Goal: Transaction & Acquisition: Purchase product/service

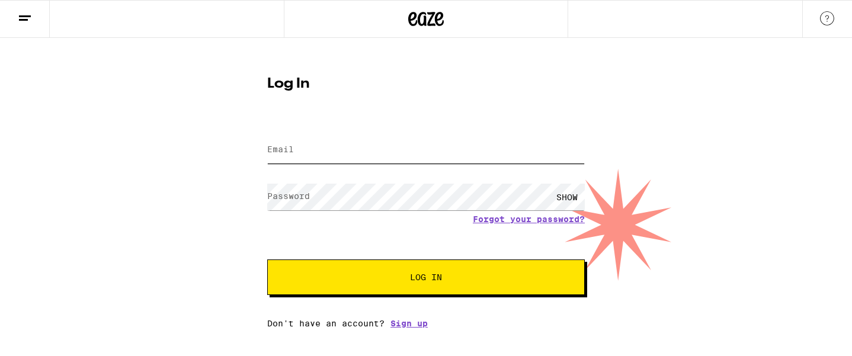
type input "[PERSON_NAME][EMAIL_ADDRESS][PERSON_NAME][DOMAIN_NAME]"
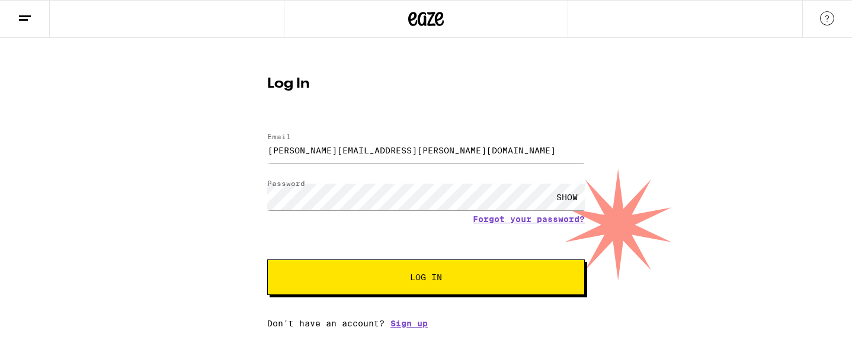
click at [368, 292] on button "Log In" at bounding box center [426, 278] width 318 height 36
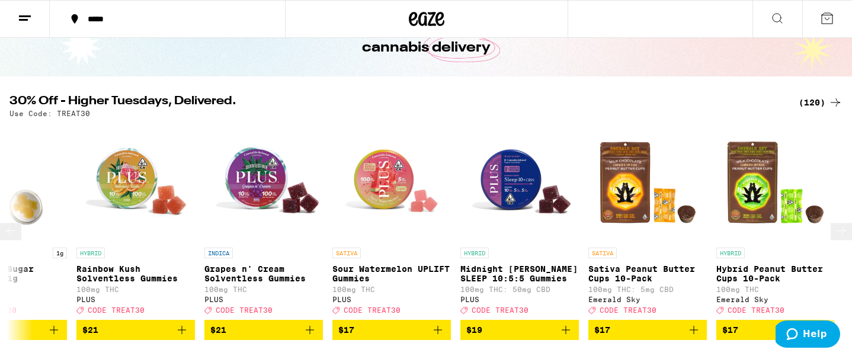
scroll to position [0, 318]
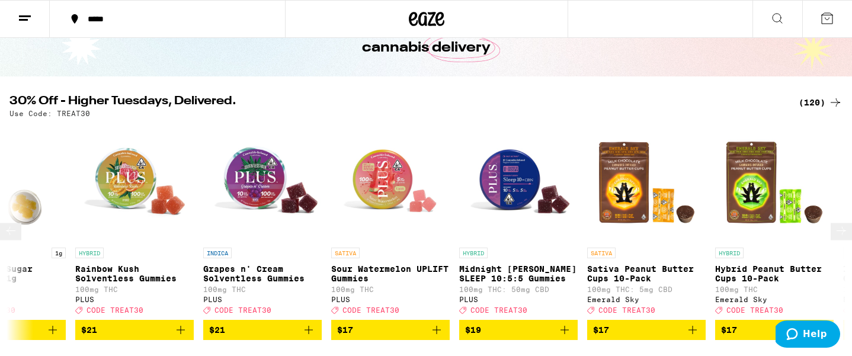
click at [570, 334] on icon "Add to bag" at bounding box center [565, 330] width 14 height 14
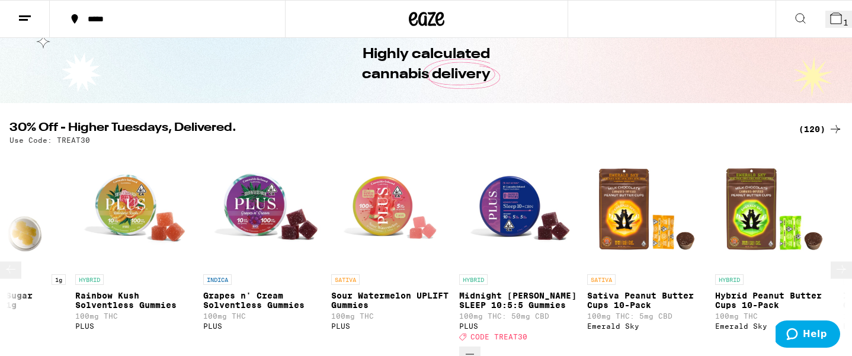
scroll to position [114, 0]
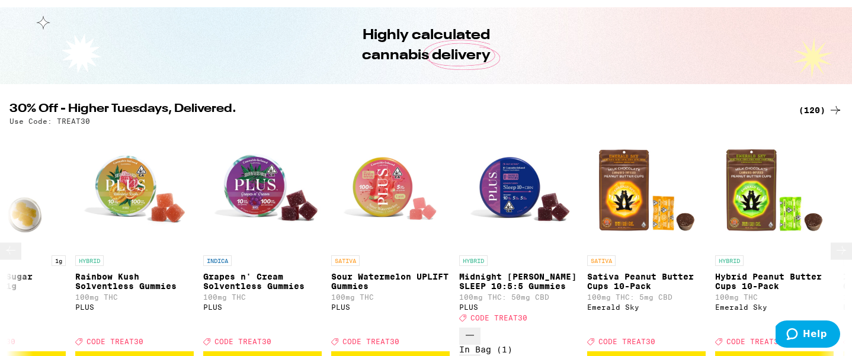
click at [477, 355] on icon "Increment" at bounding box center [470, 362] width 14 height 14
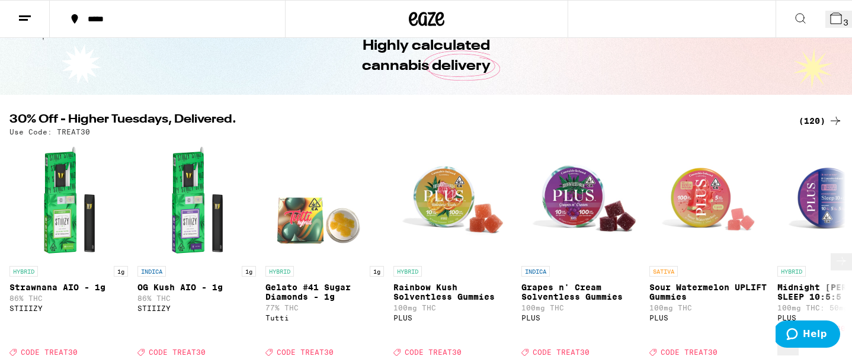
scroll to position [95, 0]
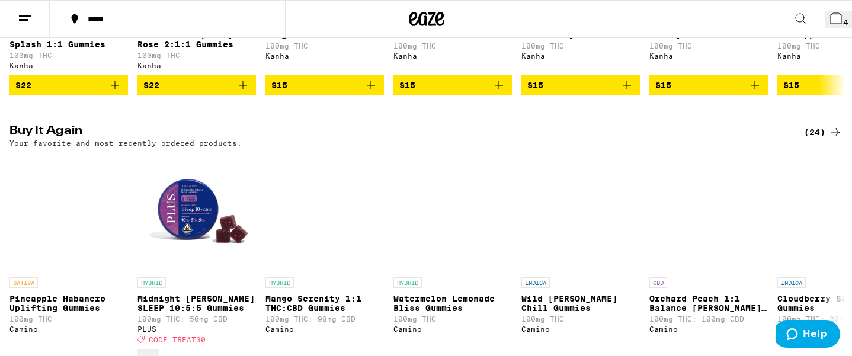
scroll to position [928, 0]
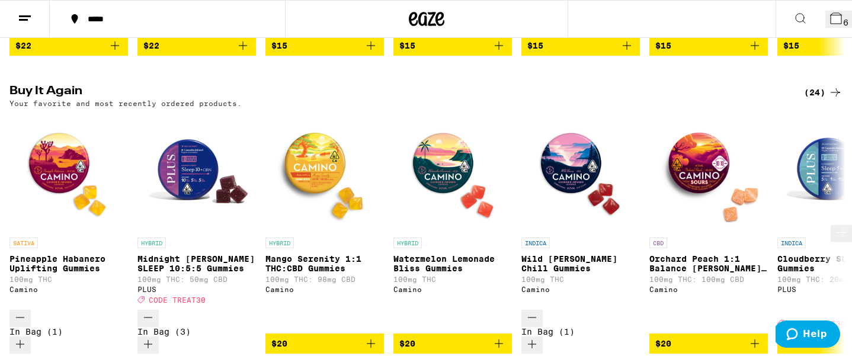
scroll to position [970, 0]
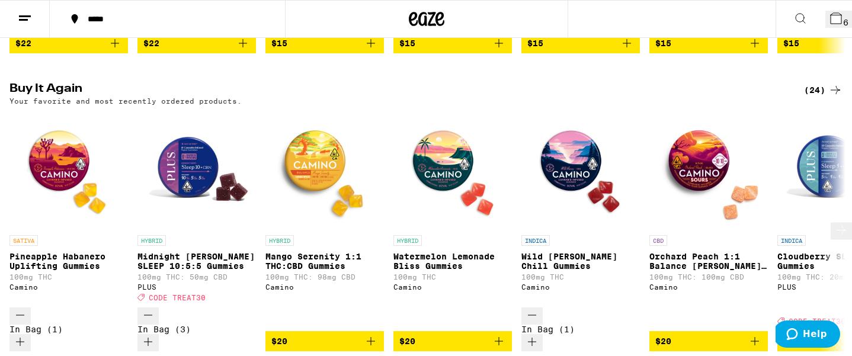
click at [500, 334] on icon "Add to bag" at bounding box center [499, 341] width 14 height 14
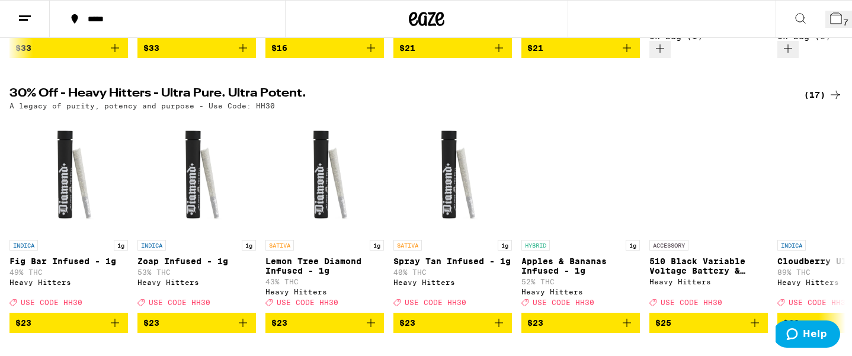
scroll to position [0, 0]
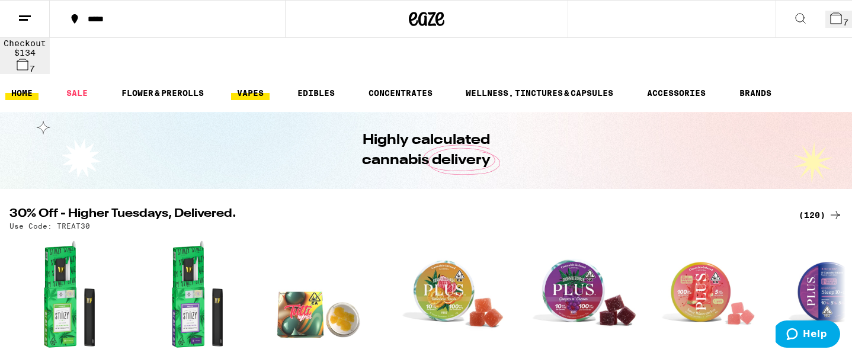
click at [249, 86] on link "VAPES" at bounding box center [250, 93] width 39 height 14
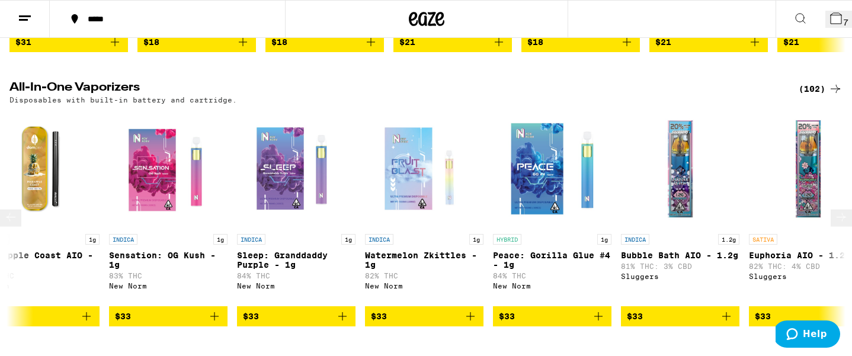
scroll to position [0, 6174]
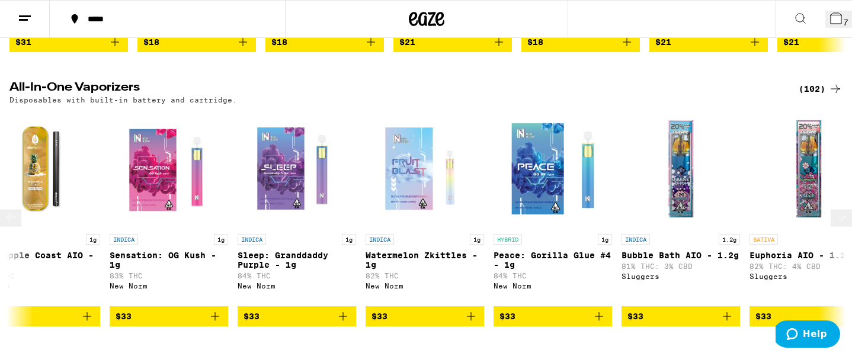
click at [470, 312] on icon "Add to bag" at bounding box center [471, 316] width 8 height 8
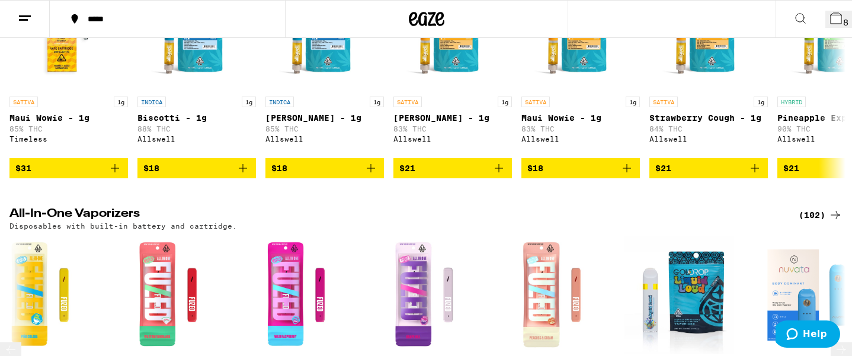
scroll to position [0, 0]
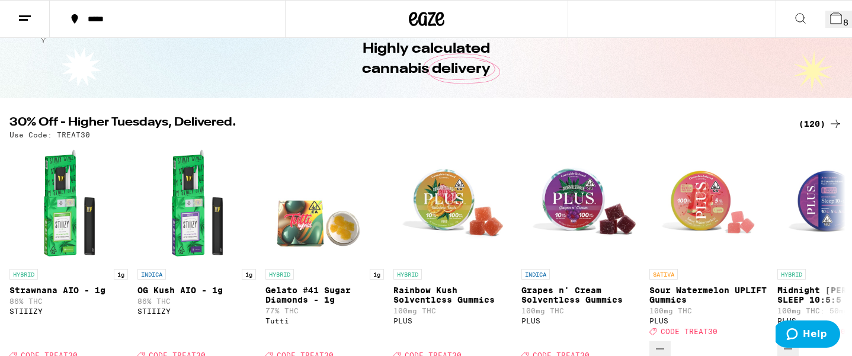
scroll to position [116, 0]
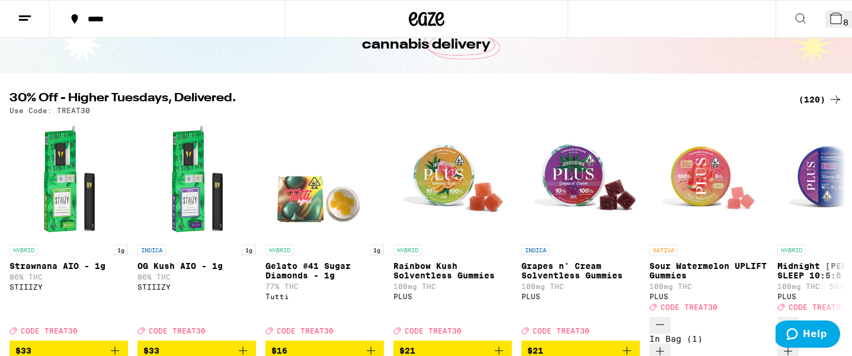
click at [234, 92] on div "30% Off - Higher Tuesdays, Delivered. (120) Use Code: TREAT30 HYBRID 1g Strawna…" at bounding box center [426, 226] width 852 height 269
click at [250, 107] on div "Use Code: TREAT30" at bounding box center [426, 111] width 834 height 8
click at [258, 107] on div "Use Code: TREAT30" at bounding box center [426, 111] width 834 height 8
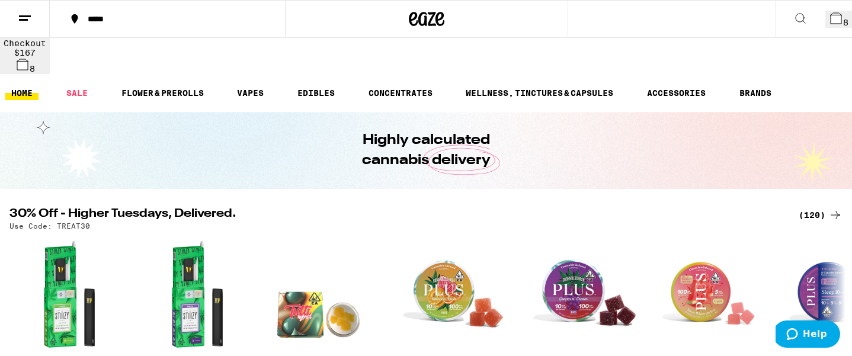
click at [832, 19] on icon at bounding box center [836, 18] width 11 height 11
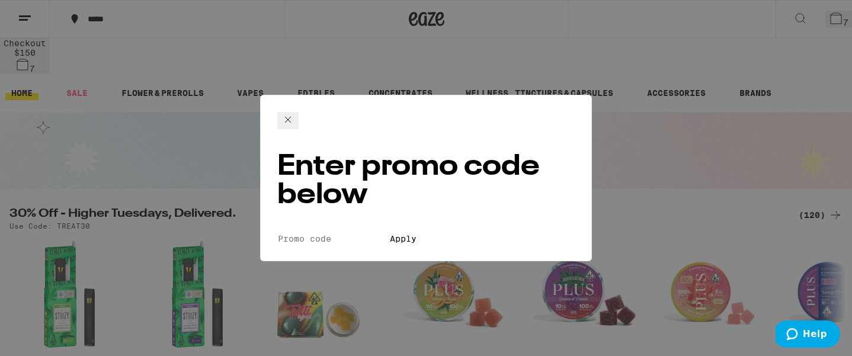
click at [336, 233] on form "Promo Code Apply" at bounding box center [426, 238] width 298 height 11
click at [319, 233] on form "Promo Code Apply" at bounding box center [426, 238] width 298 height 11
click at [318, 234] on input "Promo Code" at bounding box center [331, 239] width 109 height 11
type input "treat30"
click at [394, 234] on button "Apply" at bounding box center [404, 239] width 34 height 11
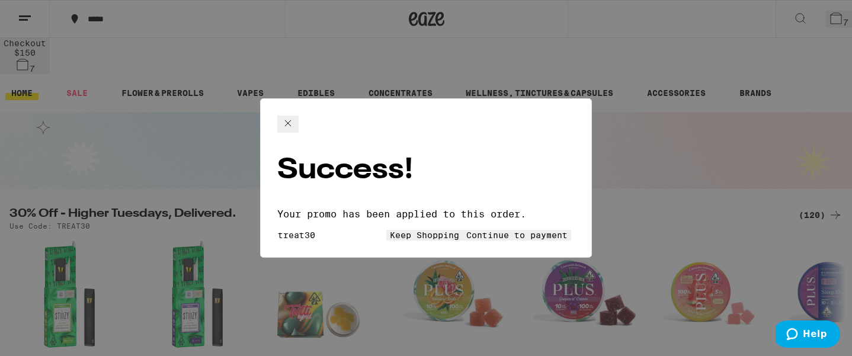
click at [387, 230] on button "Keep Shopping" at bounding box center [425, 235] width 76 height 11
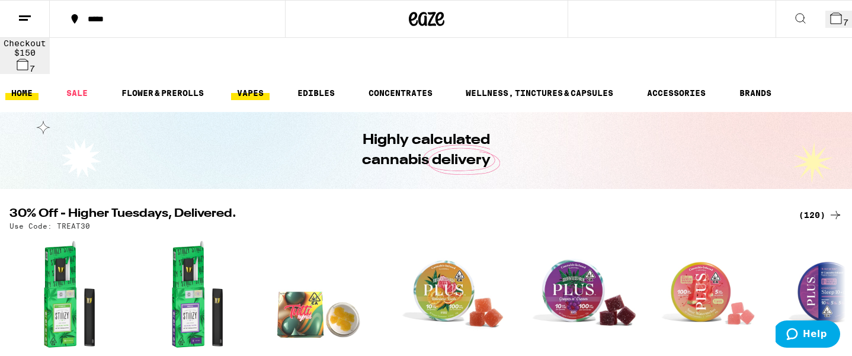
click at [253, 86] on link "VAPES" at bounding box center [250, 93] width 39 height 14
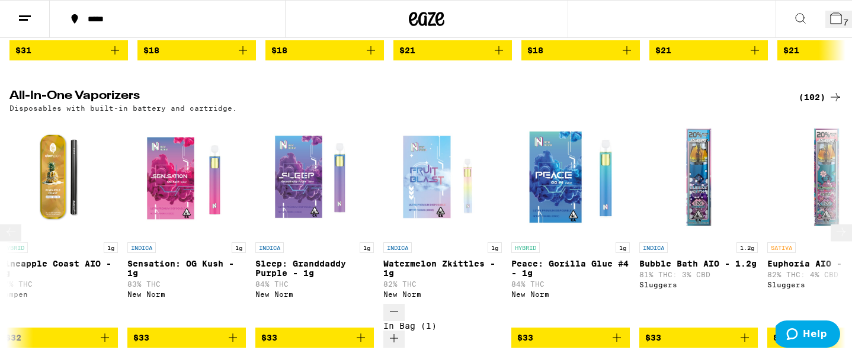
scroll to position [0, 6215]
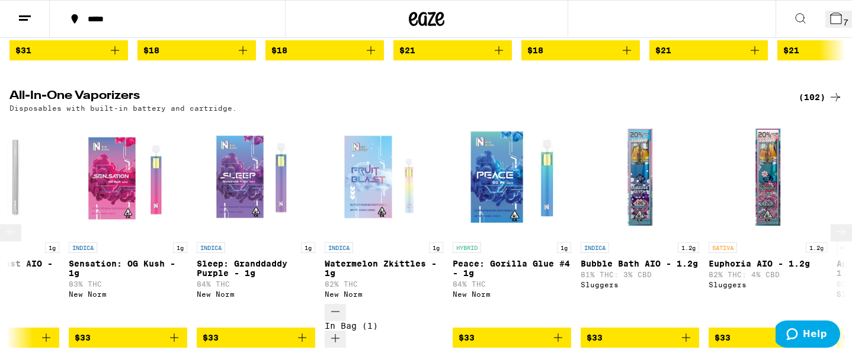
click at [338, 306] on icon "Decrement" at bounding box center [335, 312] width 14 height 14
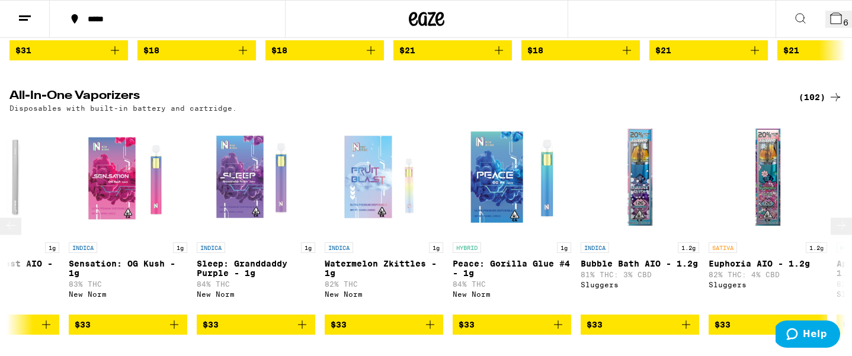
click at [560, 318] on icon "Add to bag" at bounding box center [558, 325] width 14 height 14
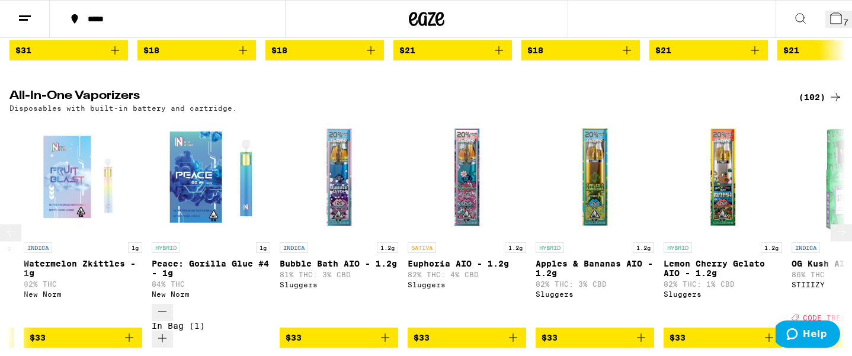
scroll to position [0, 6549]
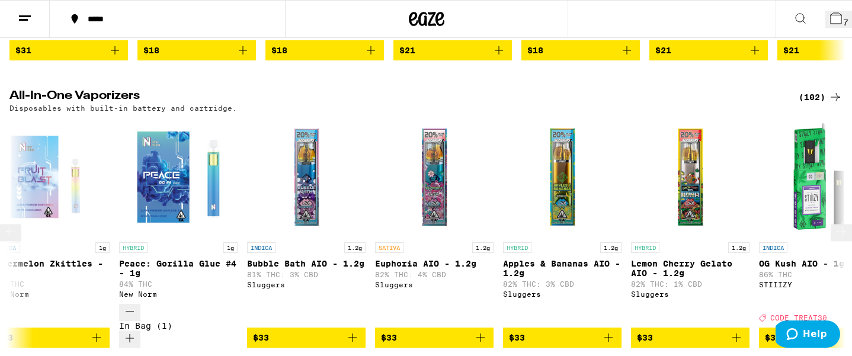
click at [481, 331] on icon "Add to bag" at bounding box center [481, 338] width 14 height 14
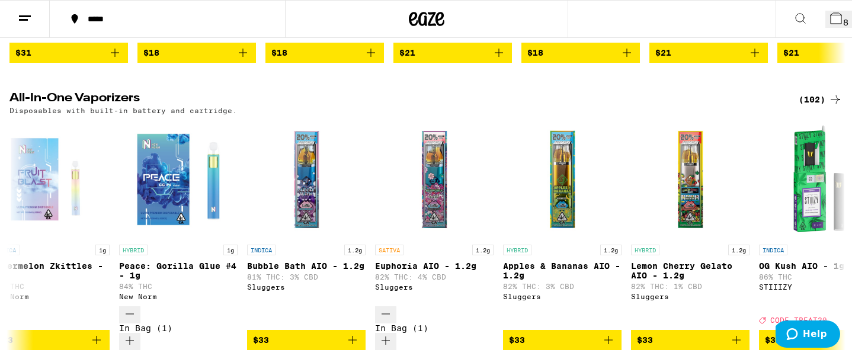
scroll to position [356, 0]
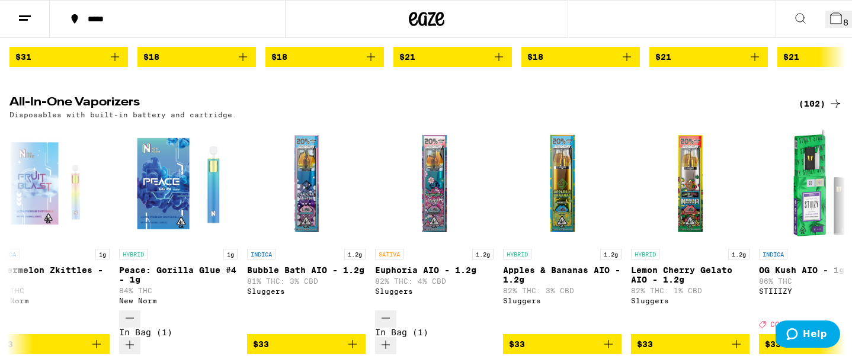
click at [829, 24] on icon at bounding box center [836, 18] width 14 height 14
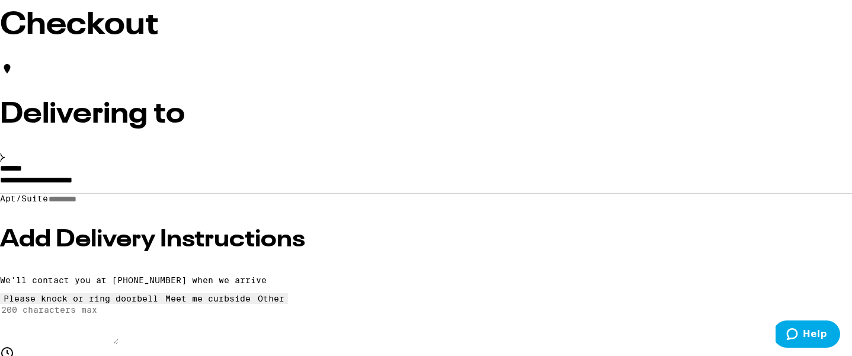
scroll to position [78, 0]
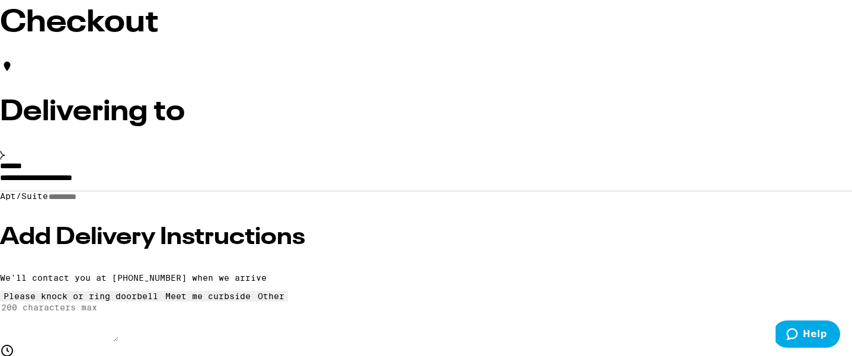
click at [142, 191] on input "**********" at bounding box center [426, 181] width 852 height 20
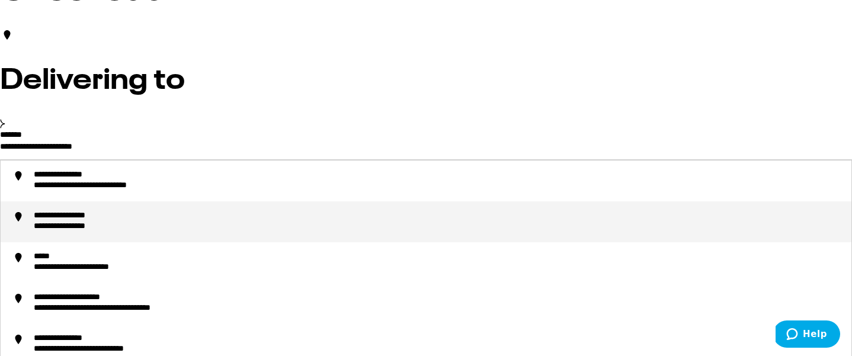
scroll to position [0, 0]
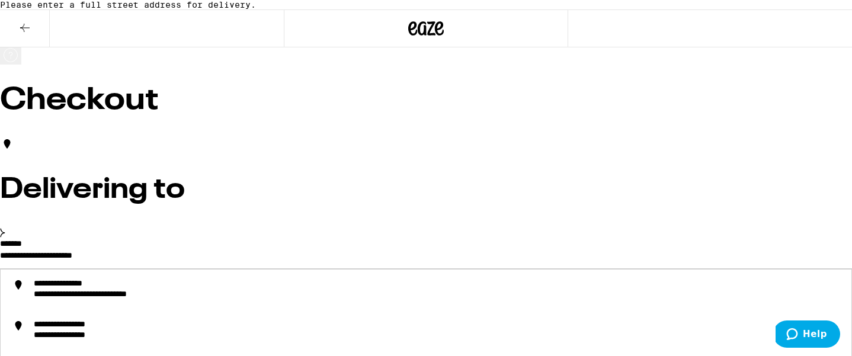
drag, startPoint x: 253, startPoint y: 269, endPoint x: 13, endPoint y: 272, distance: 239.5
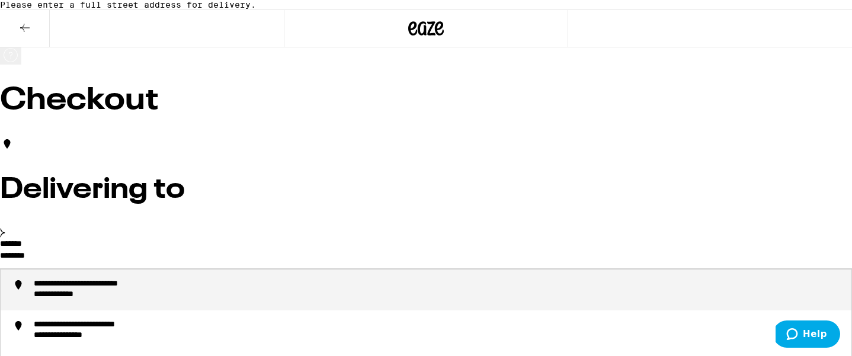
click at [104, 301] on div "**********" at bounding box center [69, 295] width 70 height 11
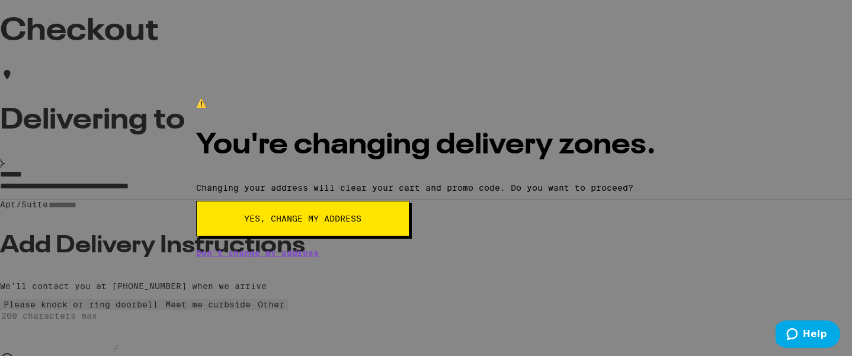
scroll to position [72, 0]
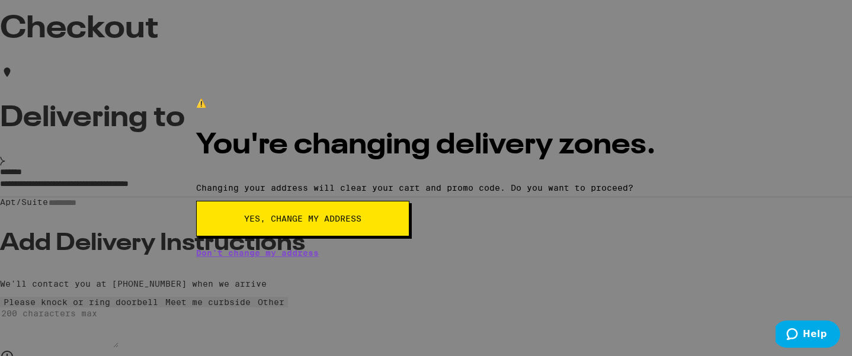
click at [410, 237] on button "Yes, change my address" at bounding box center [302, 219] width 213 height 36
type input "**********"
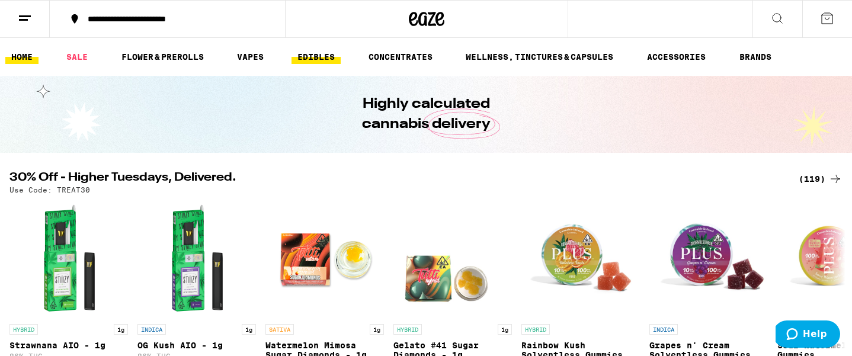
click at [316, 59] on link "EDIBLES" at bounding box center [316, 57] width 49 height 14
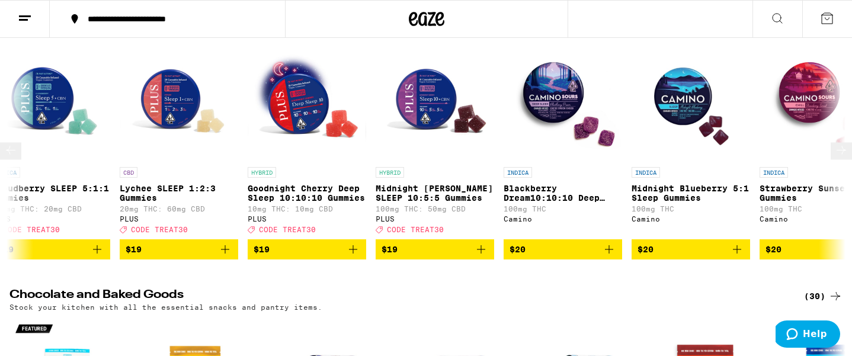
scroll to position [0, 8106]
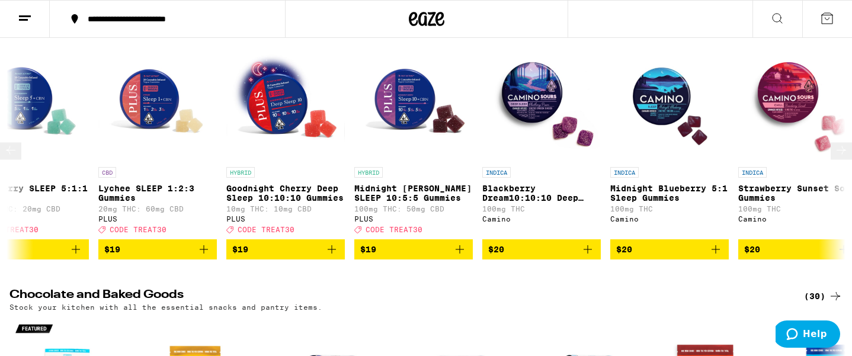
click at [462, 257] on icon "Add to bag" at bounding box center [460, 249] width 14 height 14
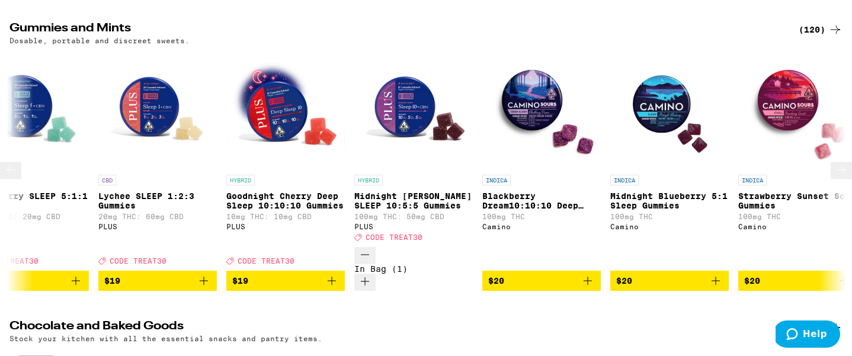
click at [372, 274] on icon "Increment" at bounding box center [365, 281] width 14 height 14
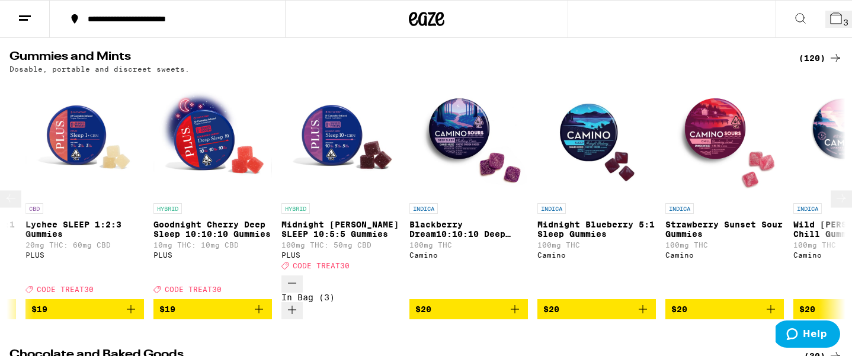
scroll to position [0, 8181]
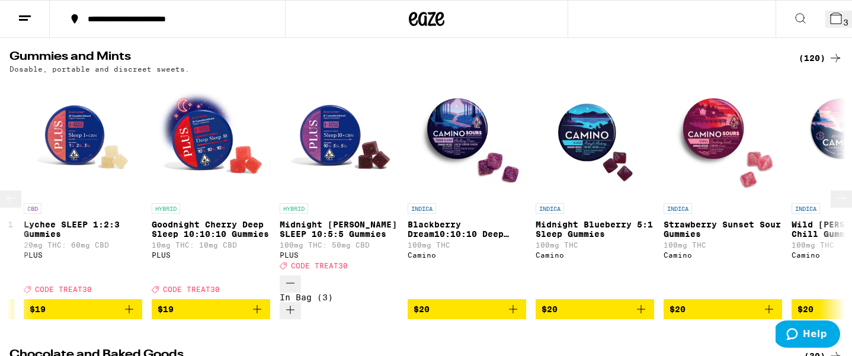
click at [257, 302] on icon "Add to bag" at bounding box center [257, 309] width 14 height 14
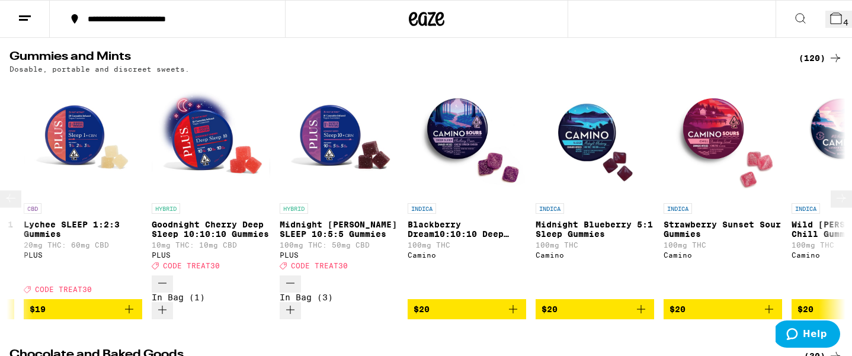
click at [294, 276] on icon "Decrement" at bounding box center [290, 283] width 14 height 14
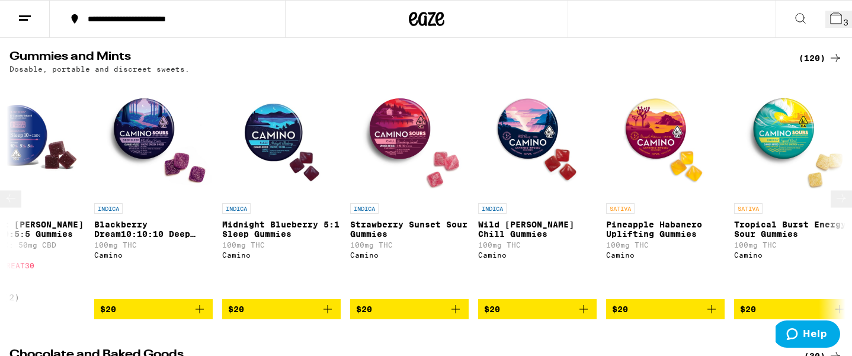
scroll to position [0, 8496]
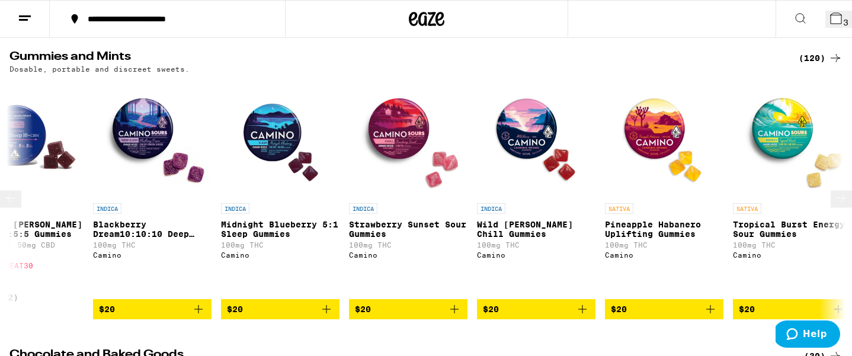
click at [580, 302] on icon "Add to bag" at bounding box center [583, 309] width 14 height 14
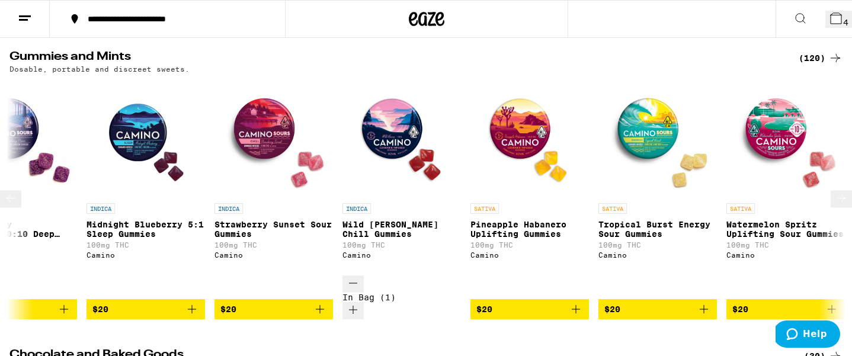
scroll to position [0, 8634]
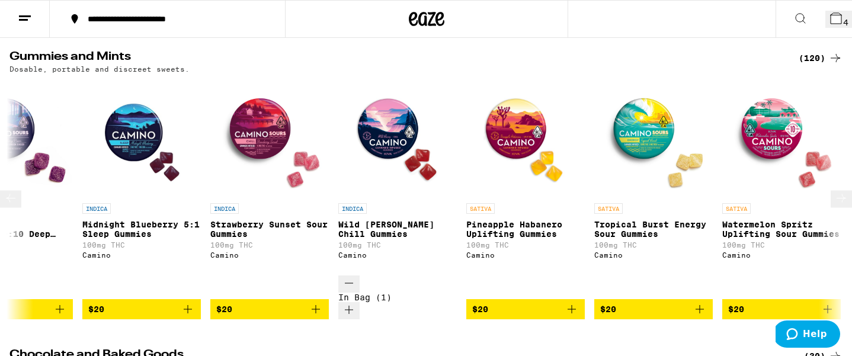
click at [579, 302] on icon "Add to bag" at bounding box center [572, 309] width 14 height 14
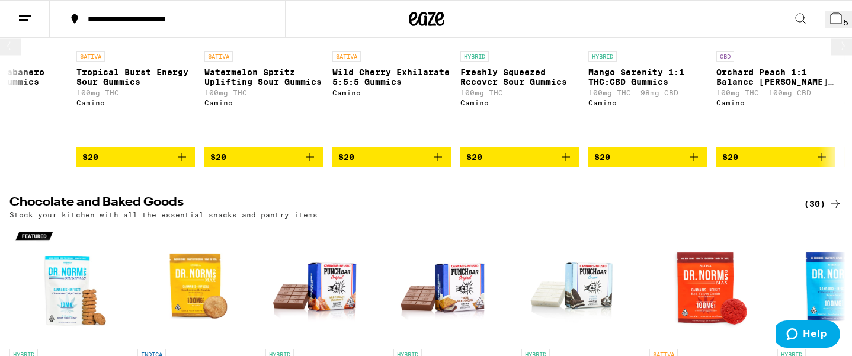
scroll to position [0, 0]
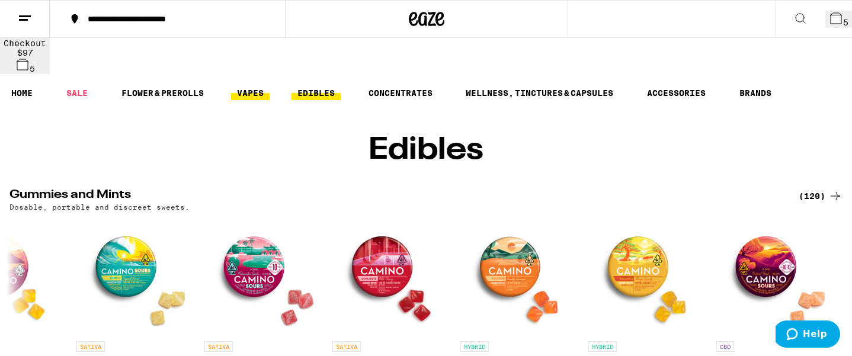
click at [256, 86] on link "VAPES" at bounding box center [250, 93] width 39 height 14
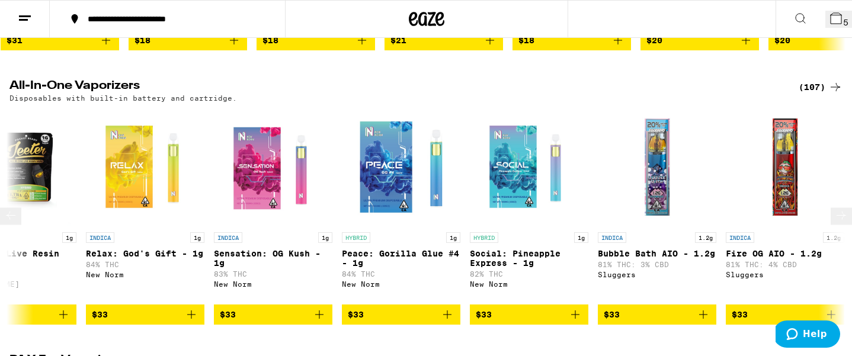
scroll to position [376, 0]
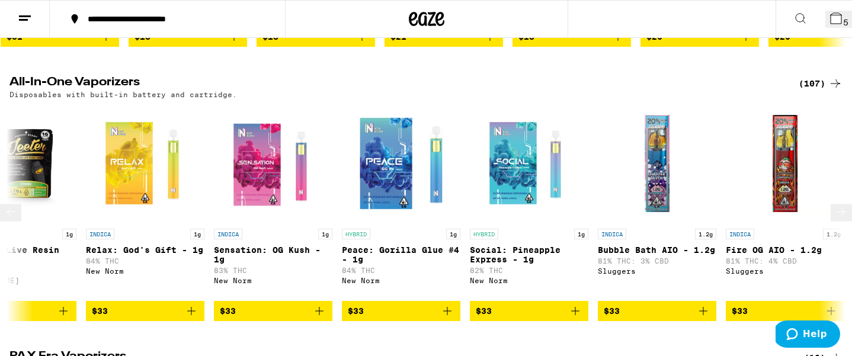
click at [196, 304] on icon "Add to bag" at bounding box center [191, 311] width 14 height 14
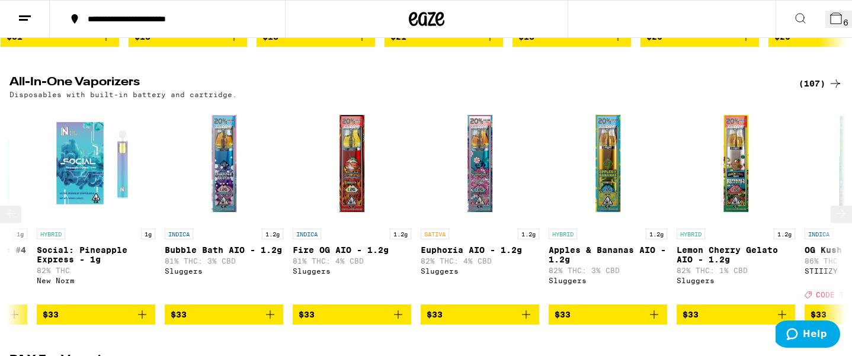
scroll to position [0, 6676]
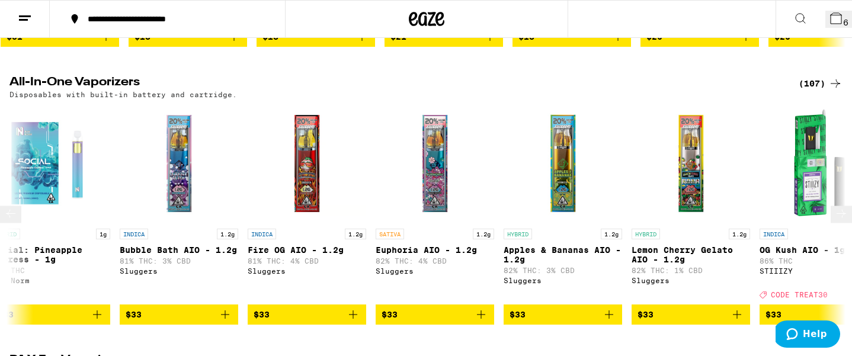
click at [481, 308] on icon "Add to bag" at bounding box center [481, 315] width 14 height 14
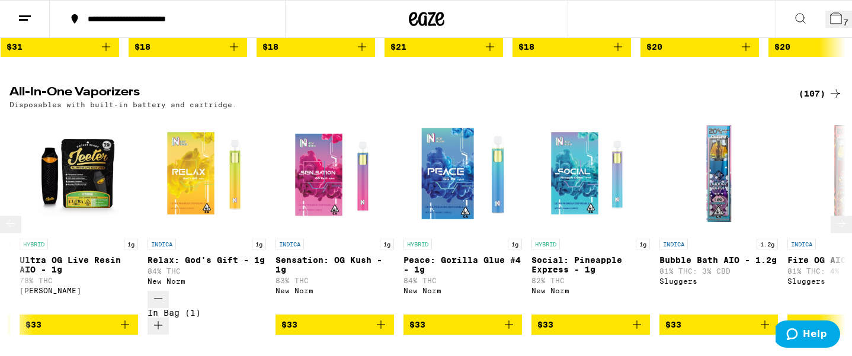
scroll to position [0, 6132]
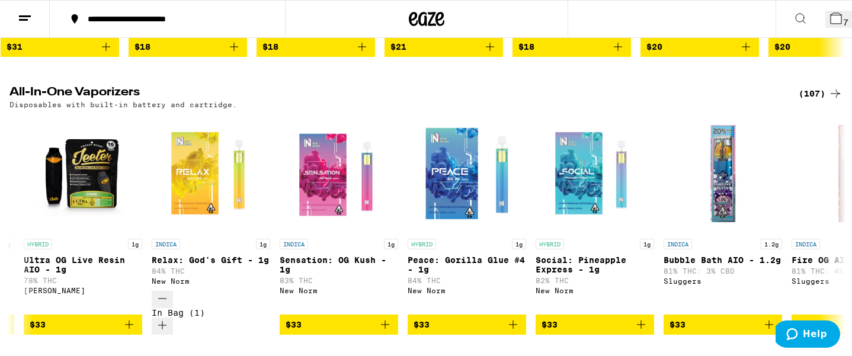
click at [831, 19] on icon at bounding box center [836, 18] width 11 height 11
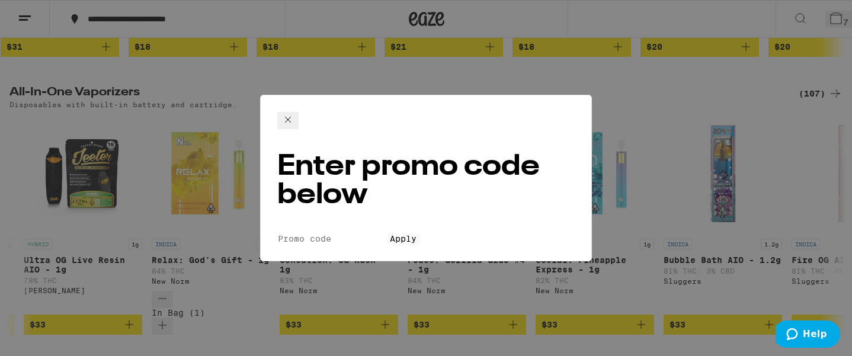
click at [338, 234] on input "Promo Code" at bounding box center [331, 239] width 109 height 11
type input "treat30"
click at [393, 241] on div "Enter promo code below Promo Code treat30 Apply" at bounding box center [426, 178] width 332 height 167
click at [403, 237] on button "Apply" at bounding box center [404, 239] width 34 height 11
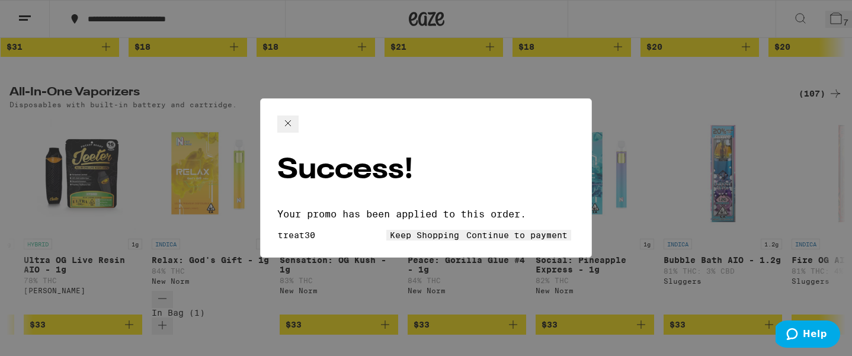
click at [547, 230] on button "Continue to payment" at bounding box center [517, 235] width 108 height 11
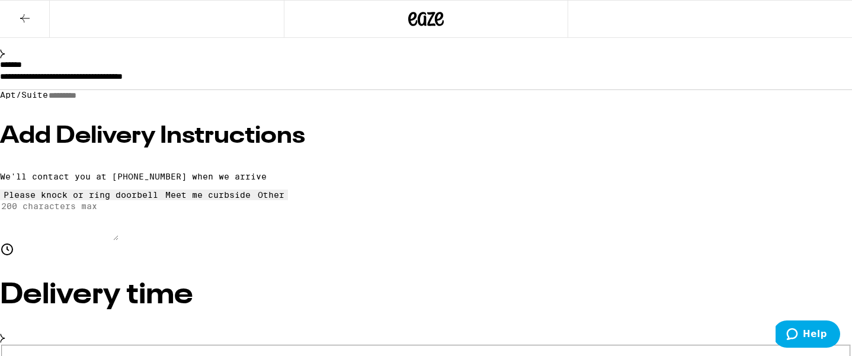
scroll to position [175, 0]
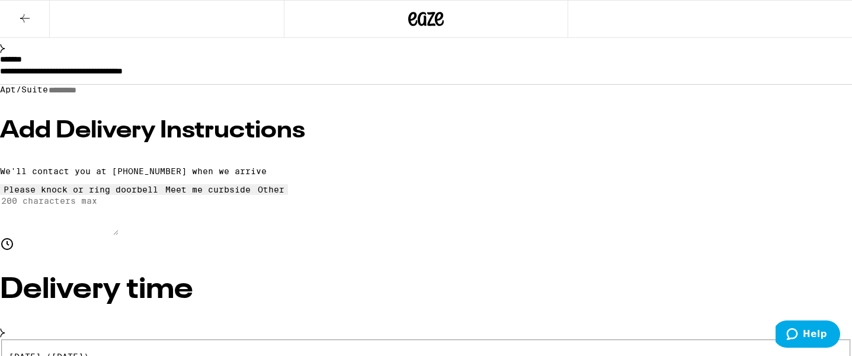
radio input "true"
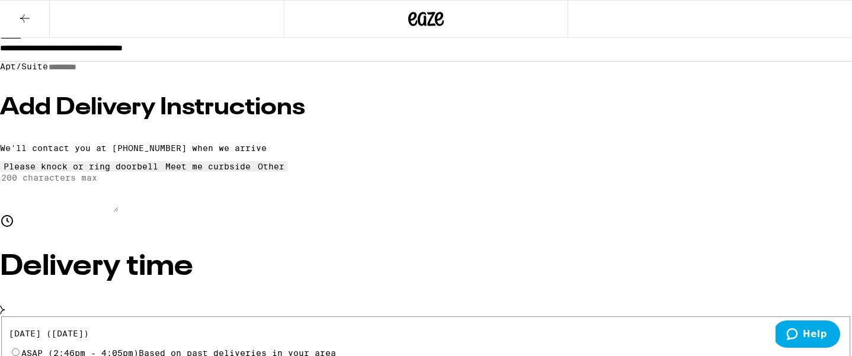
scroll to position [180, 0]
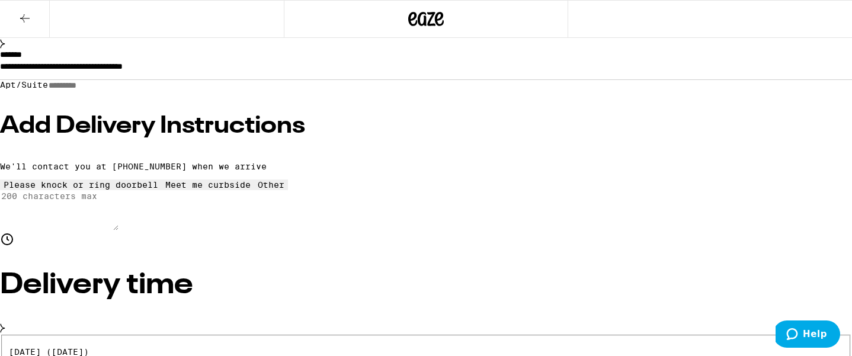
radio input "true"
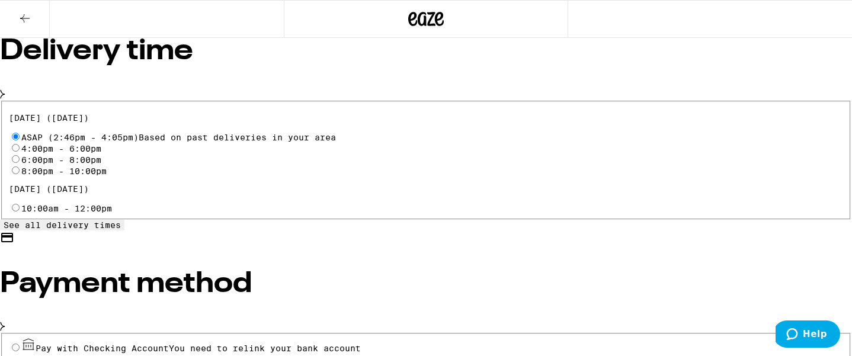
scroll to position [415, 0]
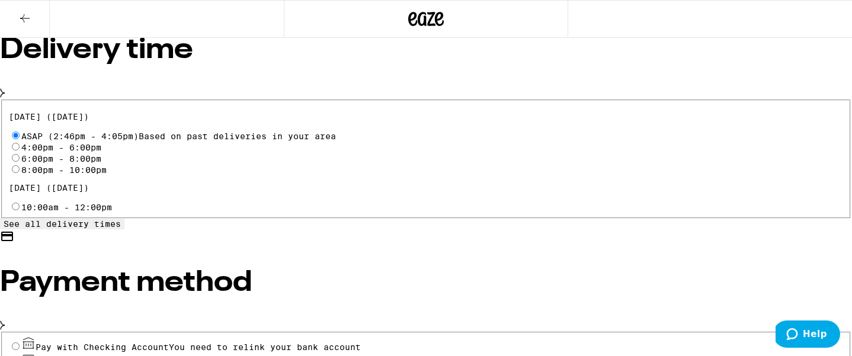
click at [20, 356] on input "Pay with Debit (in person) Pin required" at bounding box center [16, 363] width 8 height 8
radio input "true"
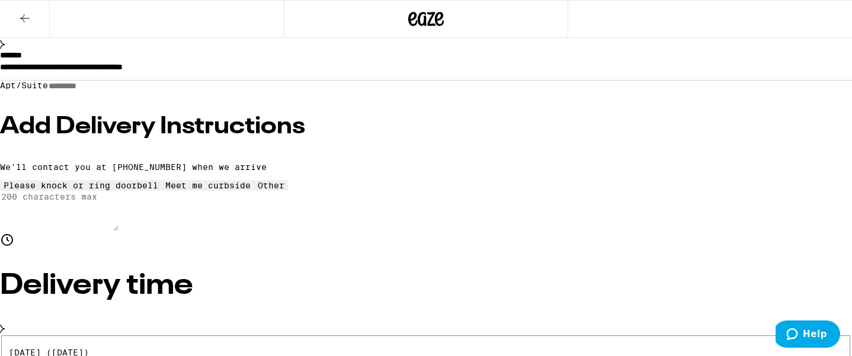
scroll to position [180, 0]
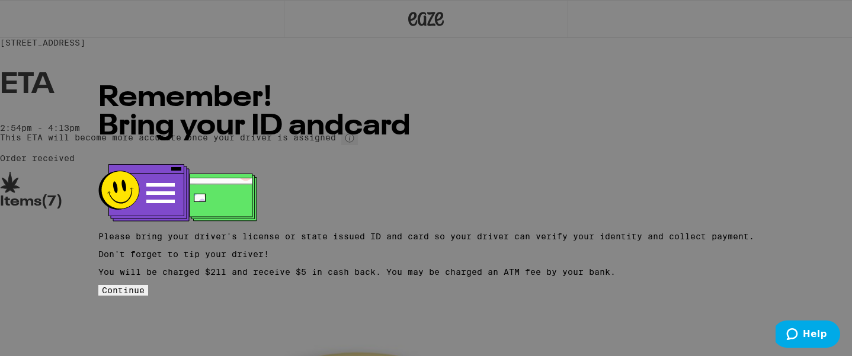
click at [148, 296] on button "Continue" at bounding box center [123, 290] width 50 height 11
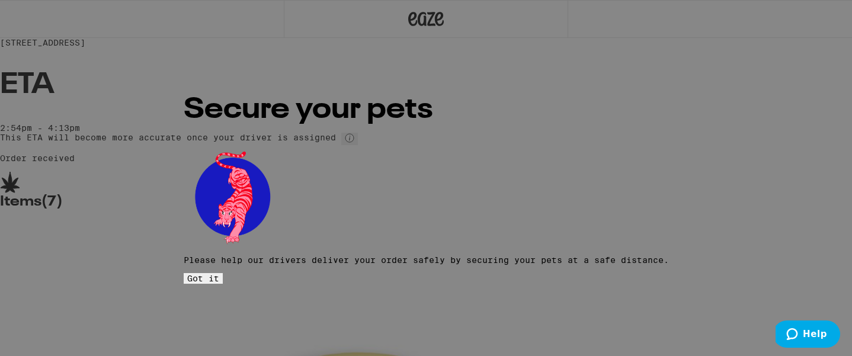
click at [223, 273] on button "Got it" at bounding box center [203, 278] width 39 height 11
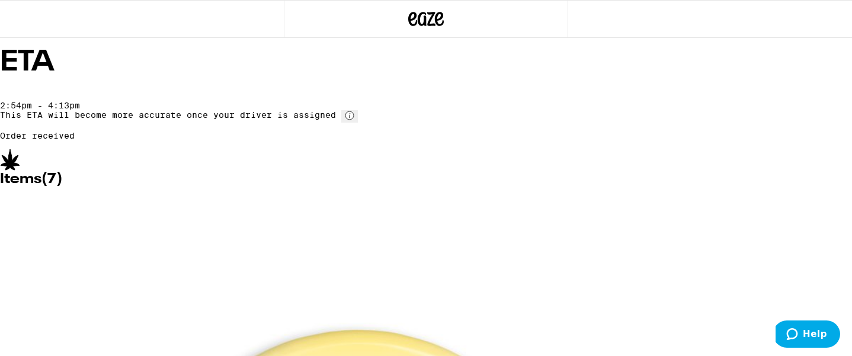
scroll to position [24, 0]
